Goal: Complete application form

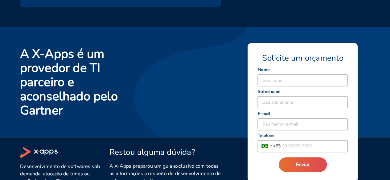
scroll to position [1221, 0]
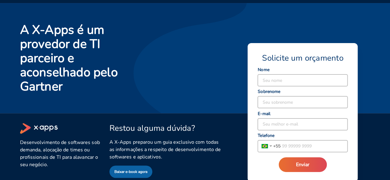
click at [305, 77] on input at bounding box center [303, 81] width 90 height 12
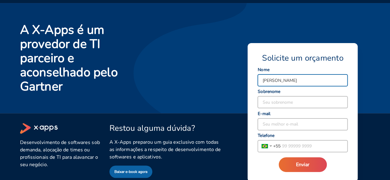
type input "[PERSON_NAME]"
type input "Conversani"
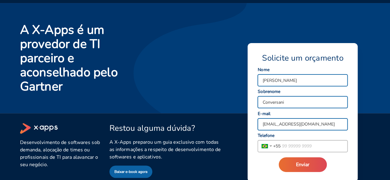
type input "[EMAIL_ADDRESS][DOMAIN_NAME]"
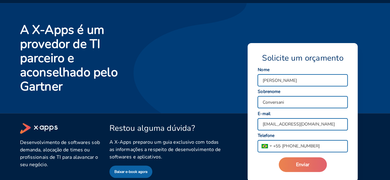
type input "[PHONE_NUMBER]"
click at [306, 162] on span "Enviar" at bounding box center [303, 165] width 14 height 7
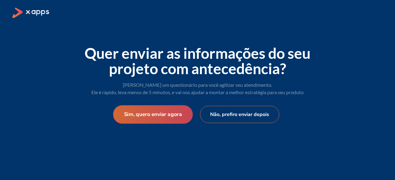
click at [177, 110] on button "Sim, quero enviar agora" at bounding box center [153, 114] width 80 height 18
